Goal: Task Accomplishment & Management: Use online tool/utility

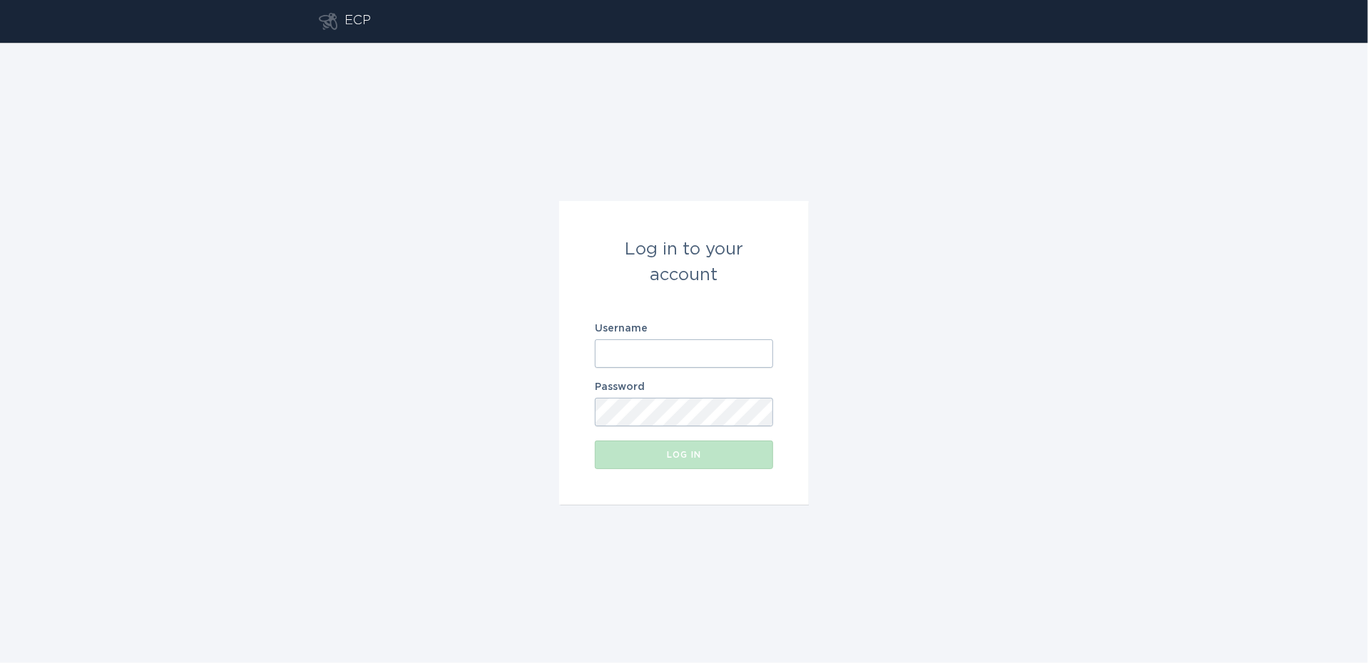
type input "[EMAIL_ADDRESS][DOMAIN_NAME]"
click at [690, 456] on div "Log in" at bounding box center [684, 455] width 164 height 9
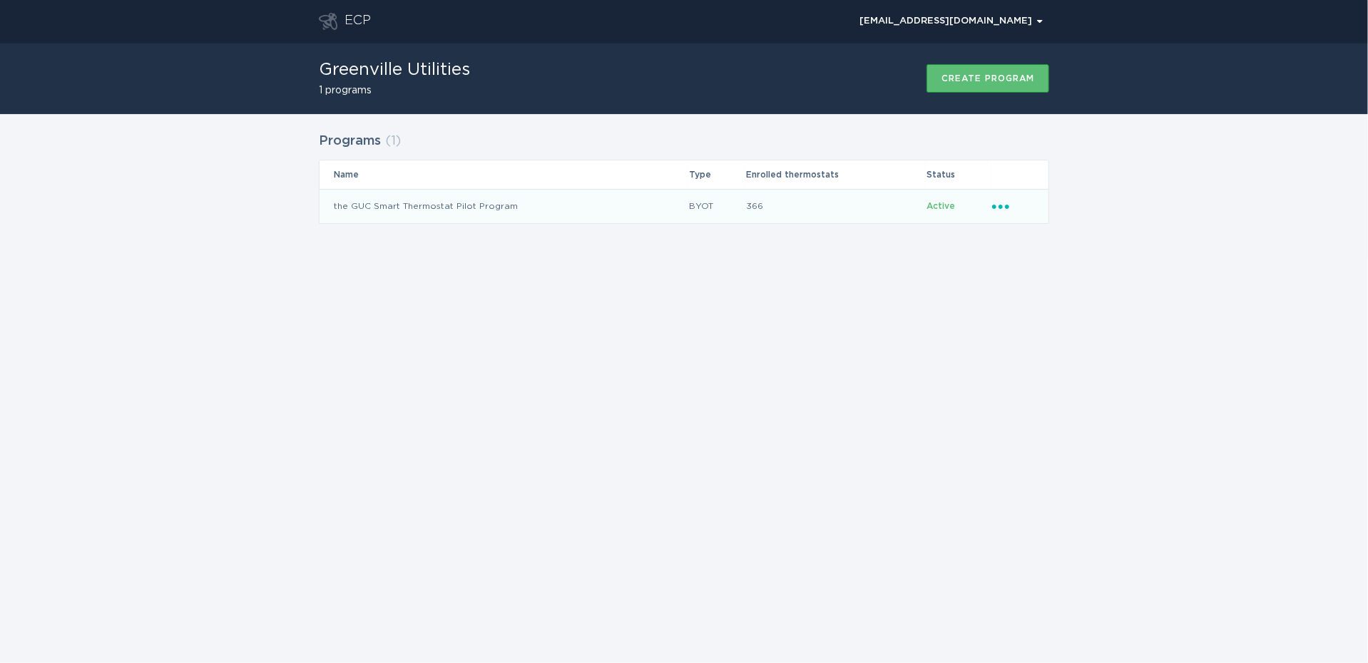
click at [463, 205] on td "the GUC Smart Thermostat Pilot Program" at bounding box center [503, 206] width 369 height 34
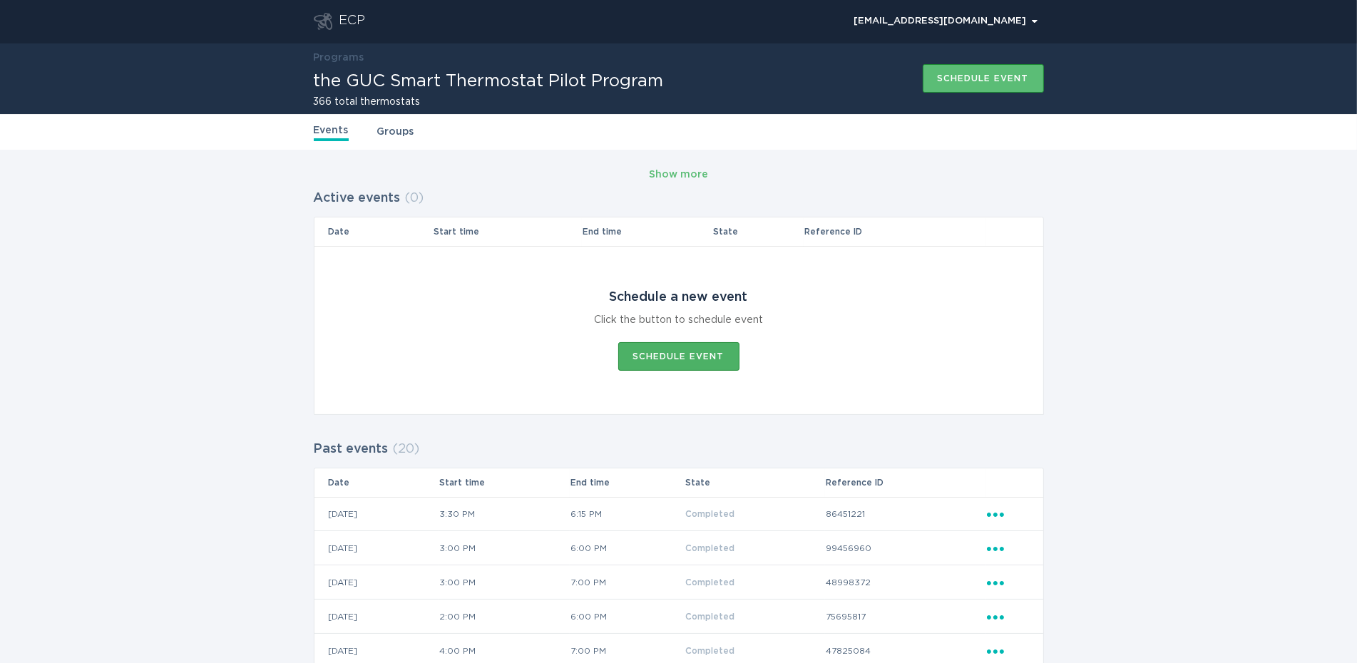
click at [665, 357] on div "Schedule event" at bounding box center [678, 356] width 91 height 9
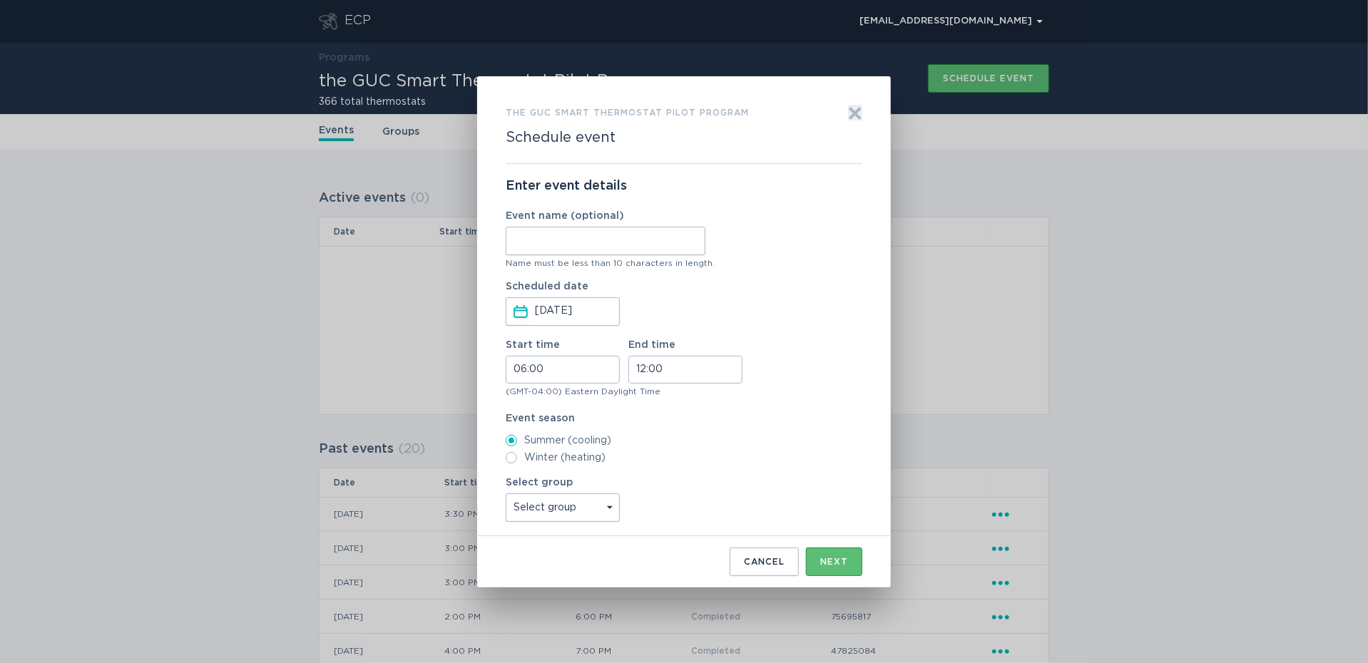
click at [565, 247] on input "Event name (optional)" at bounding box center [606, 241] width 200 height 29
type input "[DATE]"
click at [562, 372] on input "06:00" at bounding box center [563, 370] width 114 height 28
click at [528, 449] on li "16" at bounding box center [525, 453] width 39 height 17
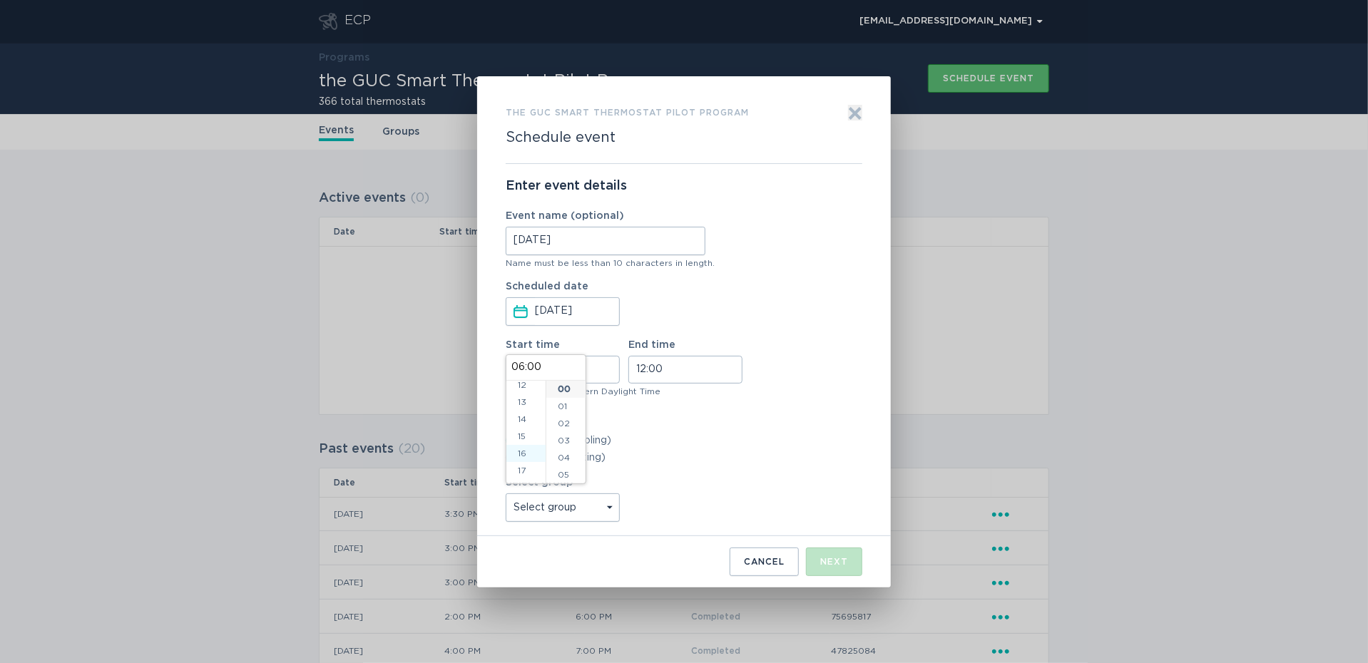
type input "16:00"
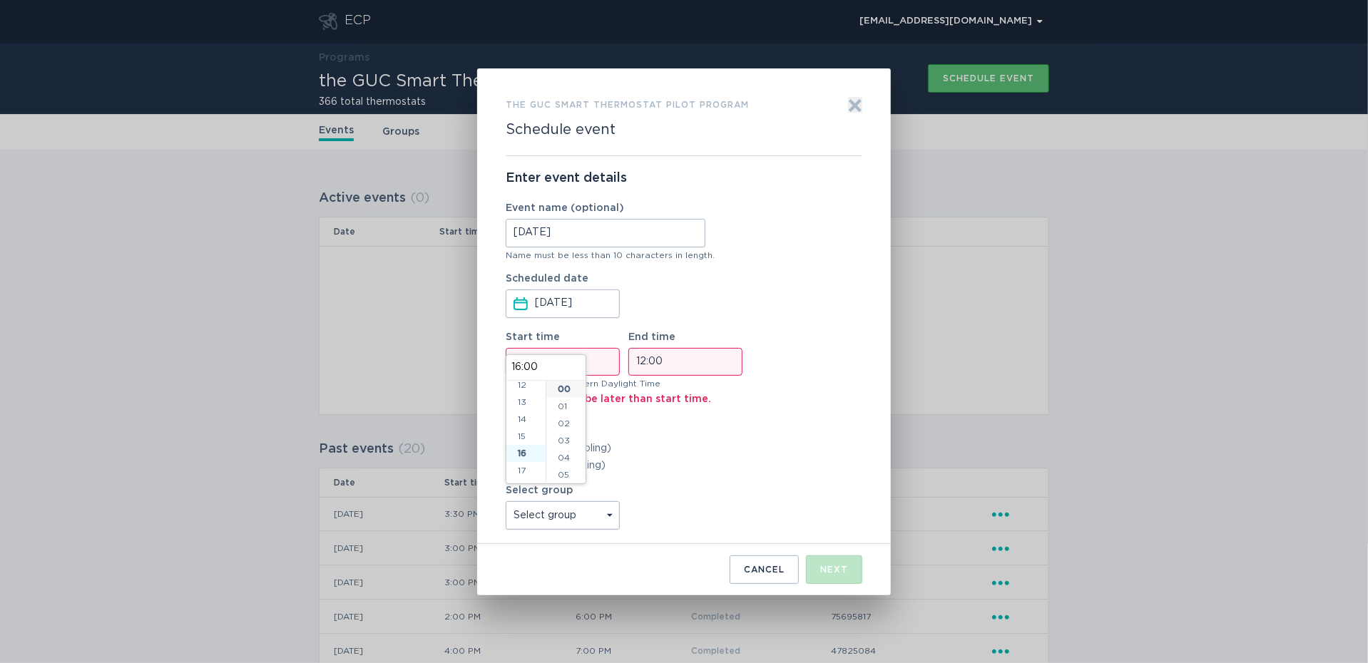
scroll to position [274, 0]
click at [692, 357] on input "12:00" at bounding box center [685, 362] width 114 height 28
click at [649, 455] on li "18" at bounding box center [648, 455] width 39 height 17
type input "18:00"
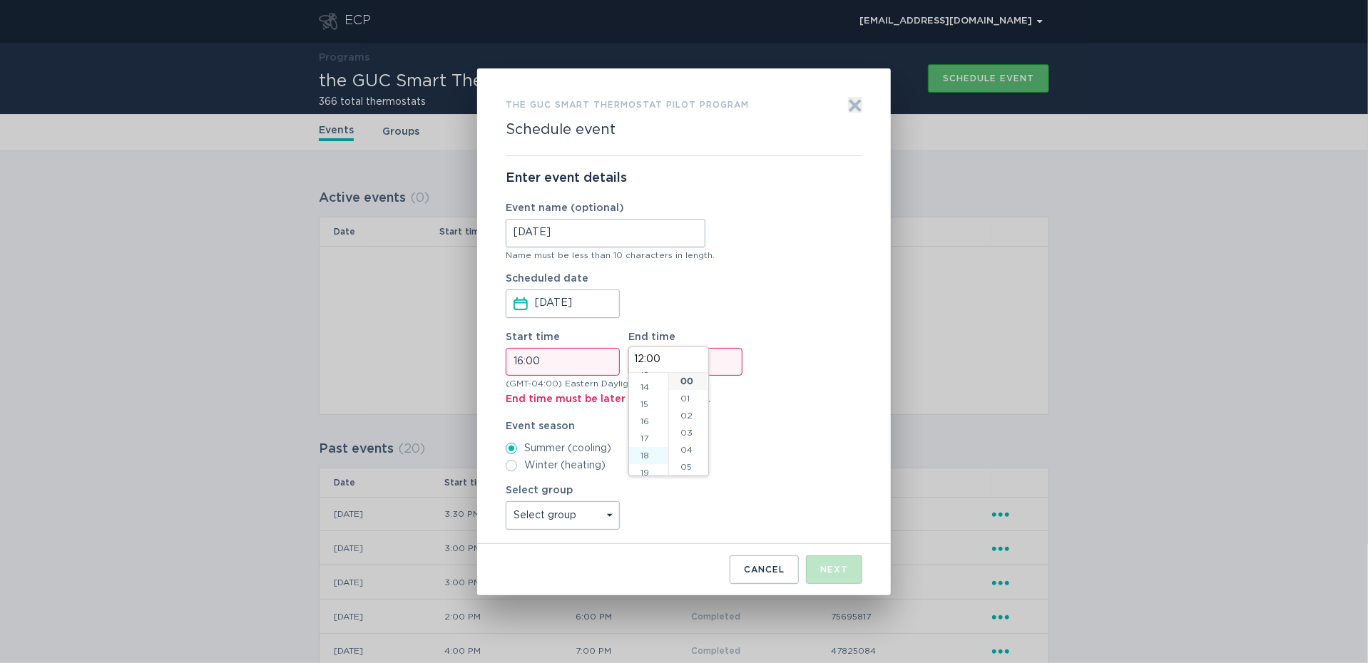
type input "18:00"
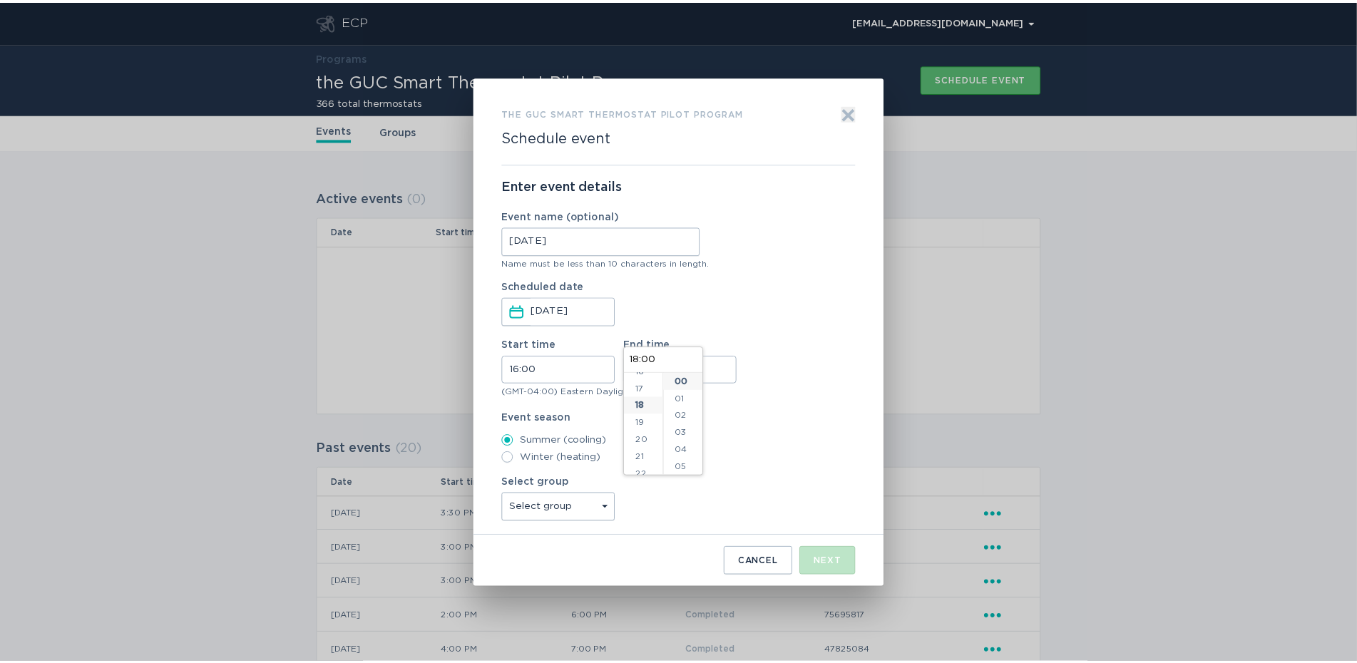
scroll to position [308, 0]
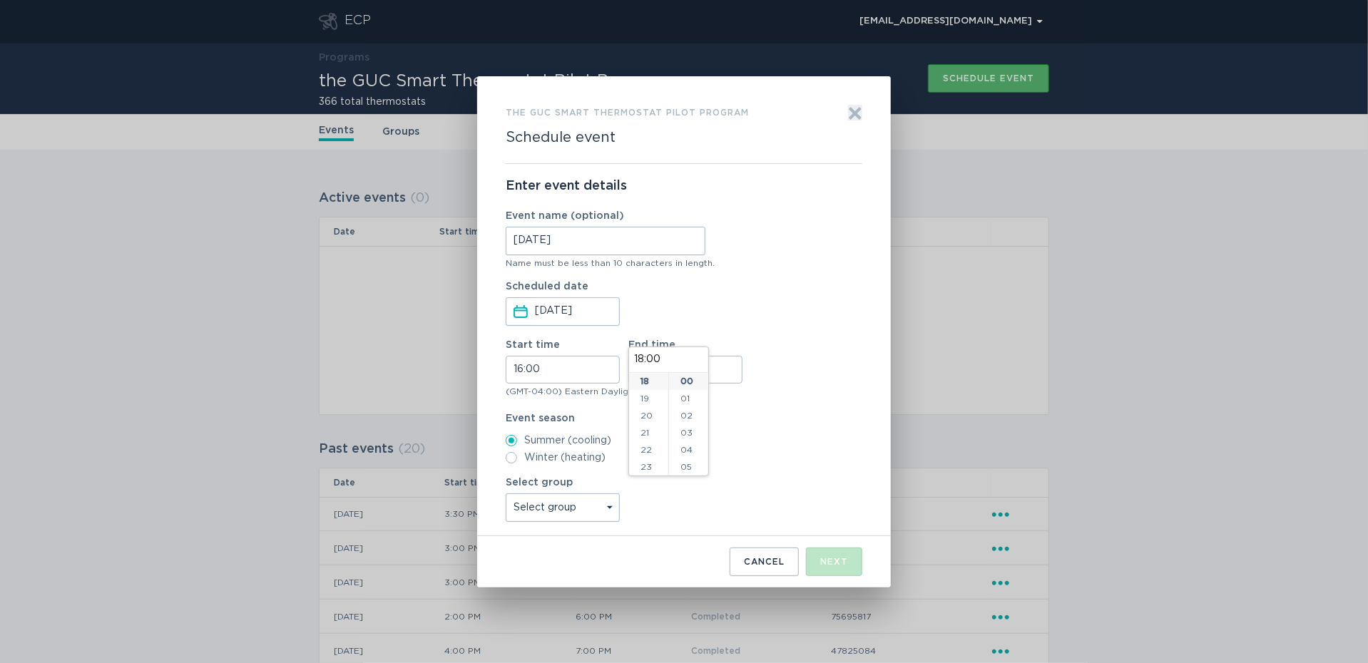
click at [787, 458] on label "Winter (heating)" at bounding box center [684, 457] width 357 height 11
click at [517, 458] on input "Winter (heating)" at bounding box center [511, 457] width 11 height 11
radio input "true"
click at [556, 446] on label "Summer (cooling)" at bounding box center [684, 440] width 357 height 11
click at [517, 446] on input "Summer (cooling)" at bounding box center [511, 440] width 11 height 11
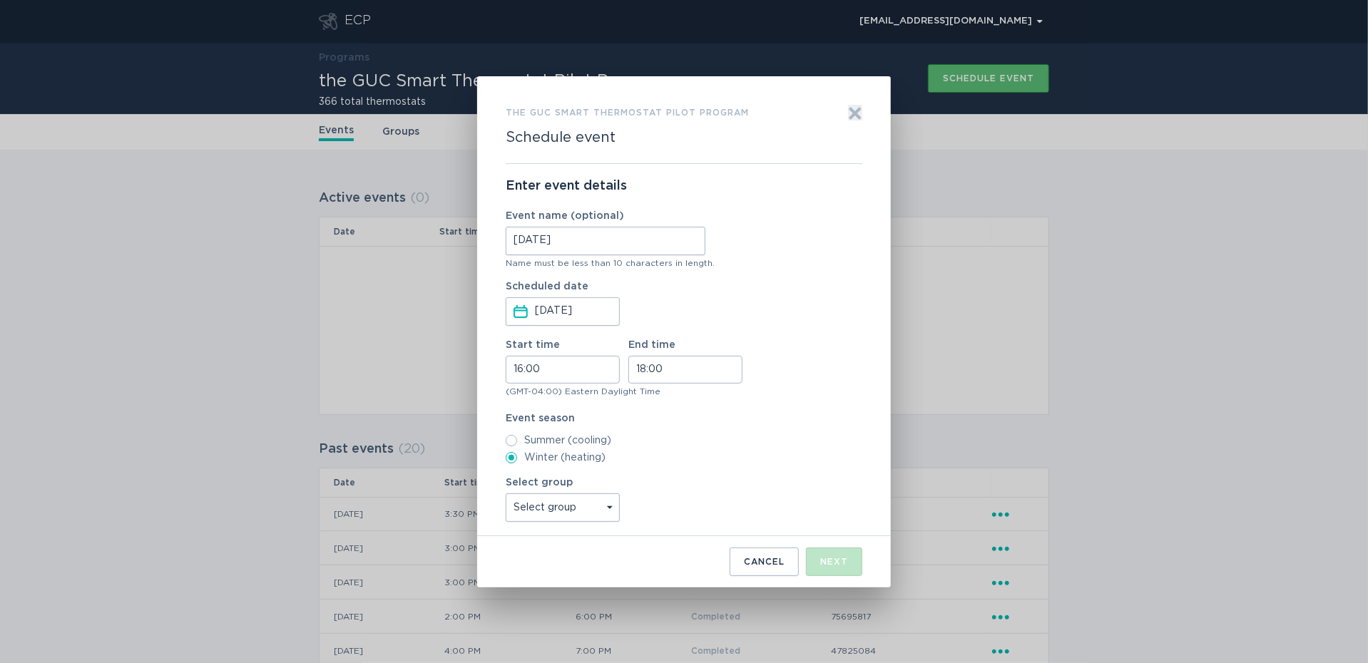
radio input "true"
click at [561, 508] on select "Select group All thermostats" at bounding box center [563, 507] width 114 height 29
select select "f9c2c436cd27409abcac5ad806abf5de"
click at [506, 493] on select "Select group All thermostats" at bounding box center [563, 507] width 114 height 29
click at [828, 561] on div "Next" at bounding box center [834, 562] width 28 height 9
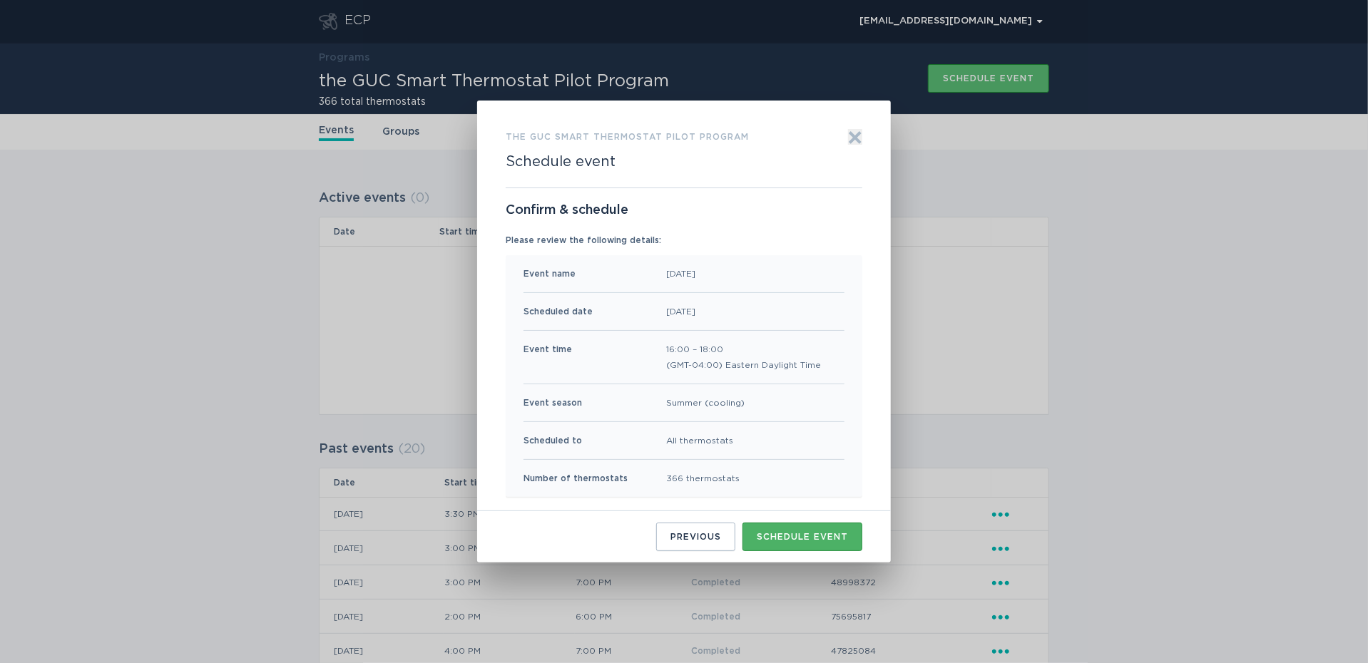
click at [778, 537] on div "Schedule event" at bounding box center [802, 537] width 91 height 9
